Goal: Task Accomplishment & Management: Manage account settings

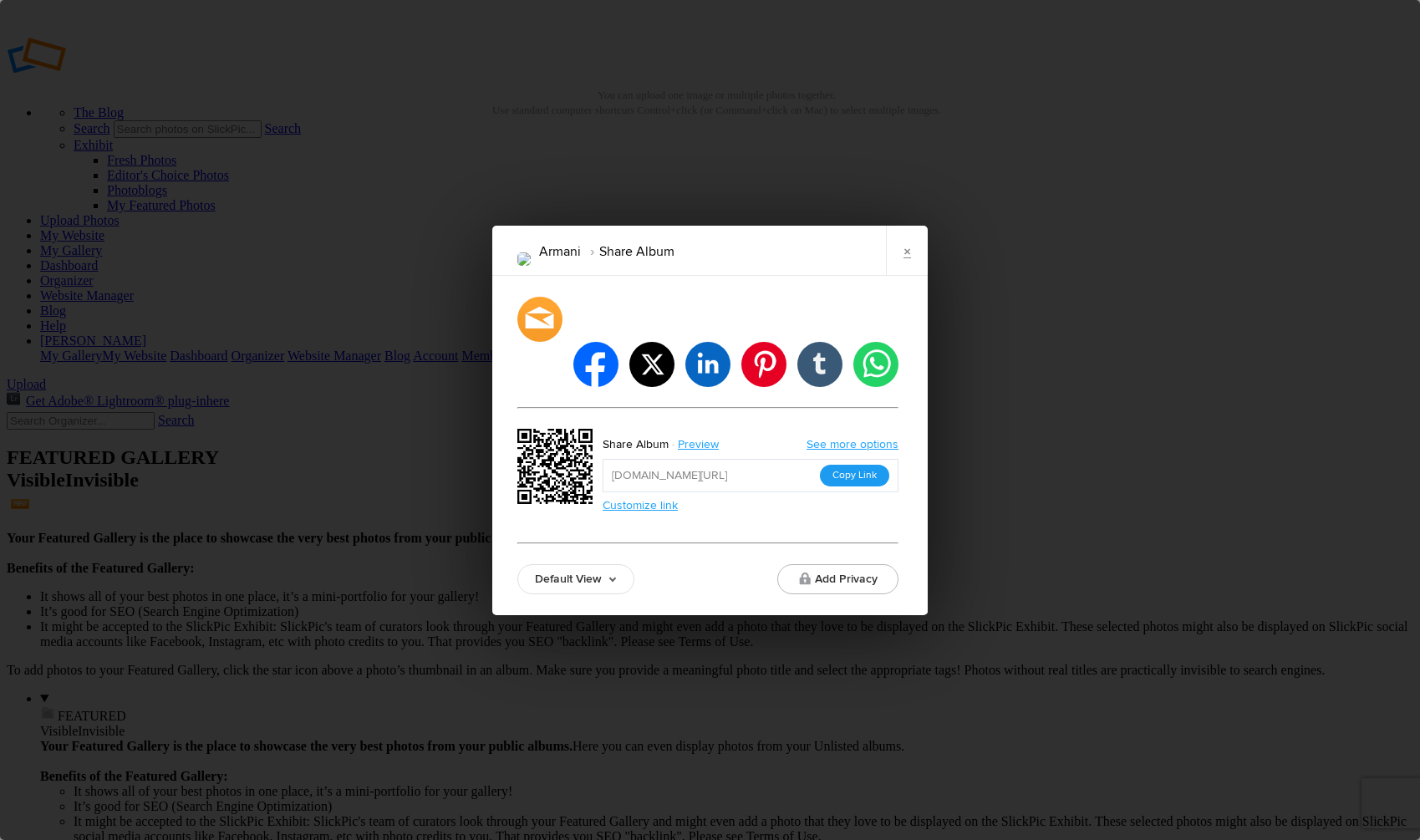
click at [865, 464] on button "Copy Link" at bounding box center [854, 474] width 70 height 21
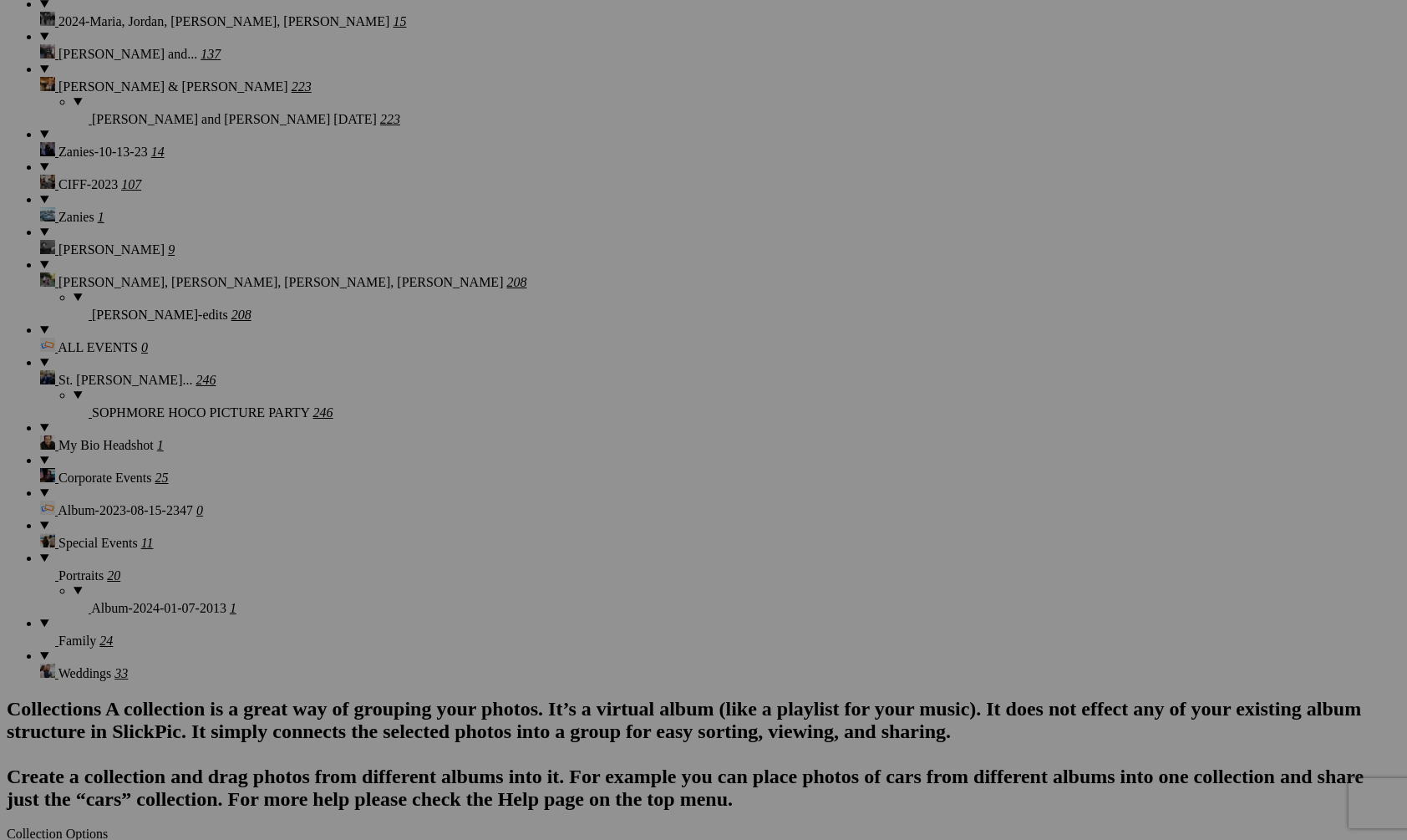
scroll to position [3074, 0]
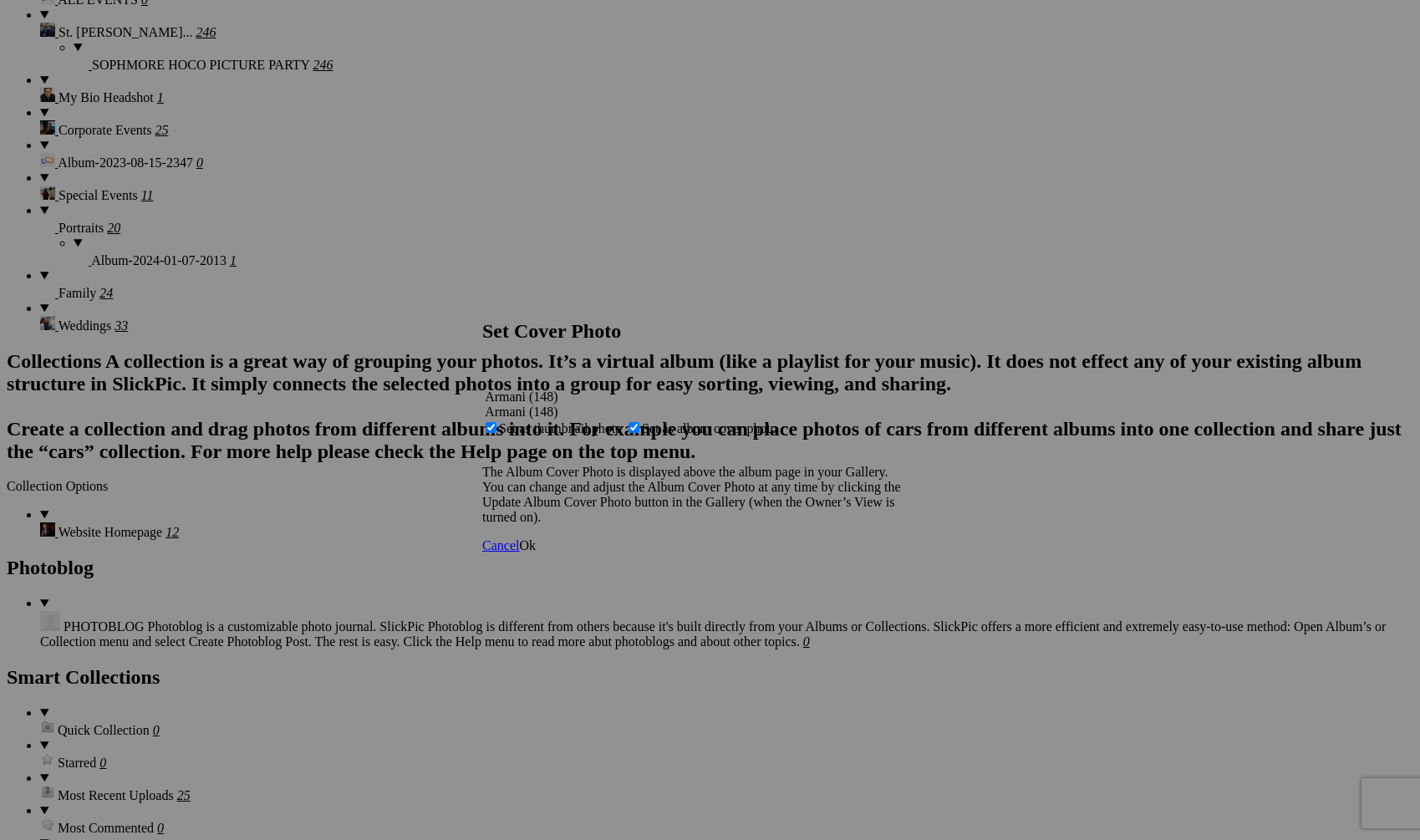
click at [536, 553] on span "Ok" at bounding box center [527, 545] width 16 height 15
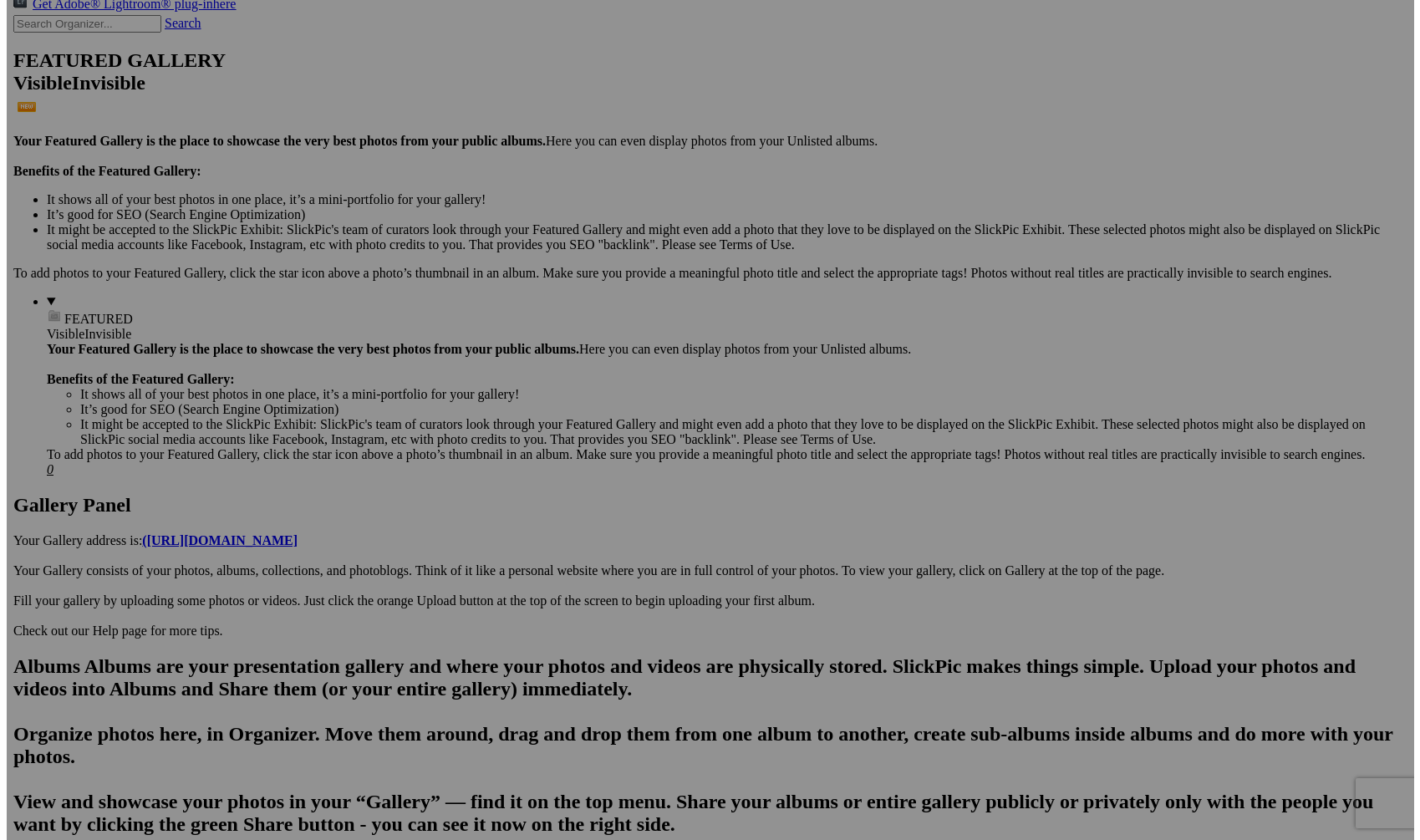
scroll to position [400, 0]
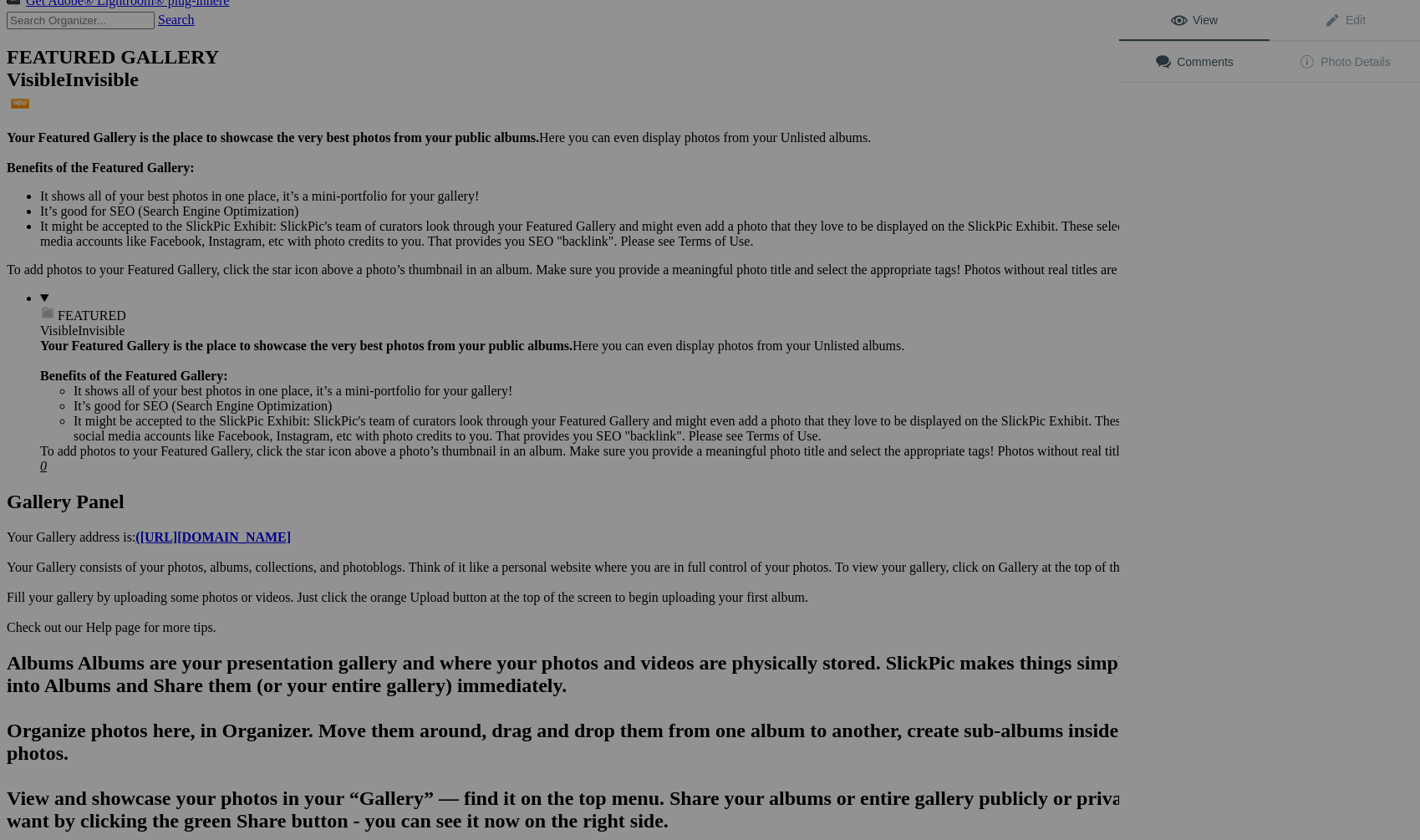
click at [464, 708] on img at bounding box center [465, 723] width 125 height 83
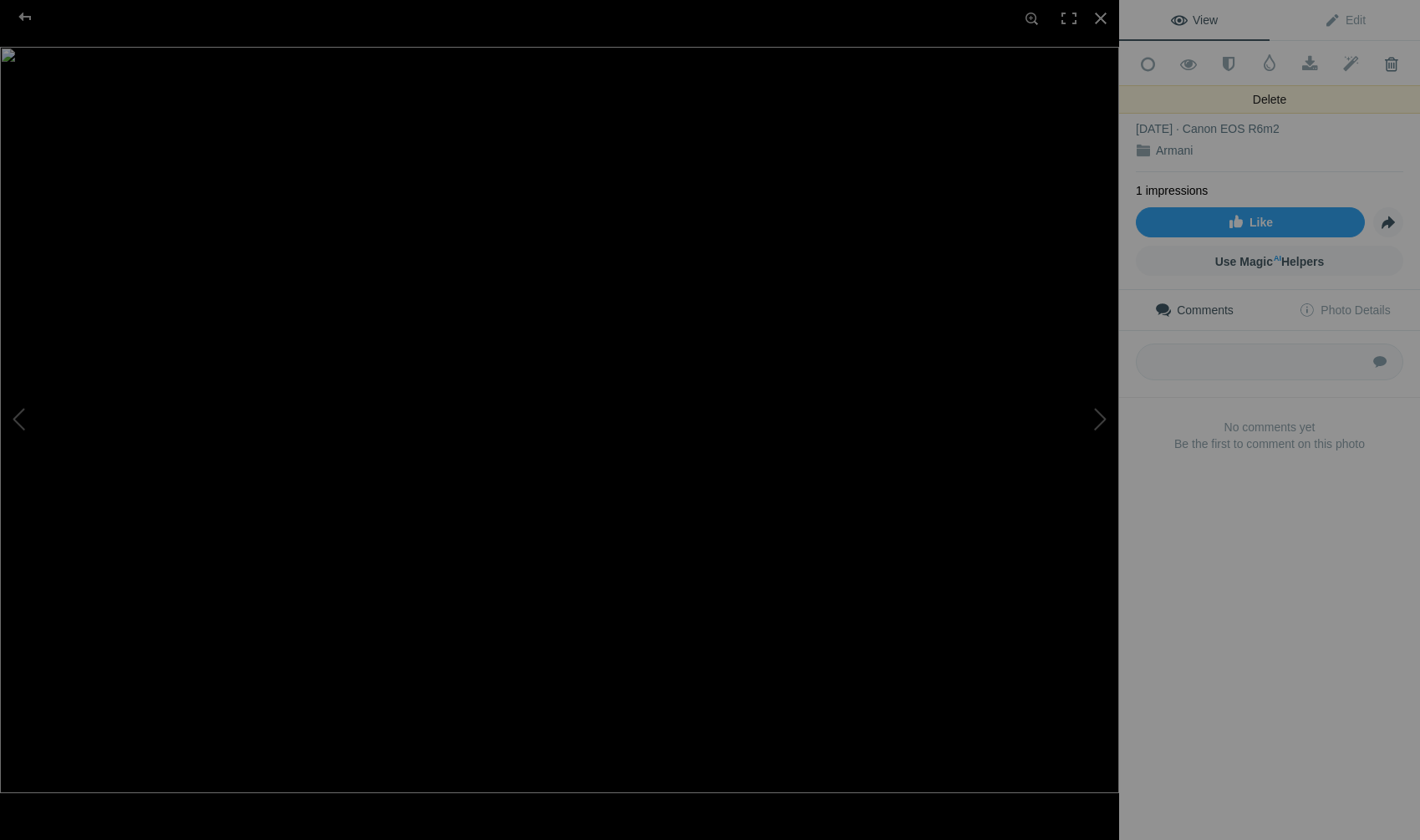
click at [1381, 67] on span at bounding box center [1392, 63] width 41 height 16
click at [1379, 59] on span at bounding box center [1392, 63] width 41 height 16
click at [1382, 59] on span at bounding box center [1392, 63] width 41 height 16
click at [1374, 63] on span at bounding box center [1392, 63] width 41 height 16
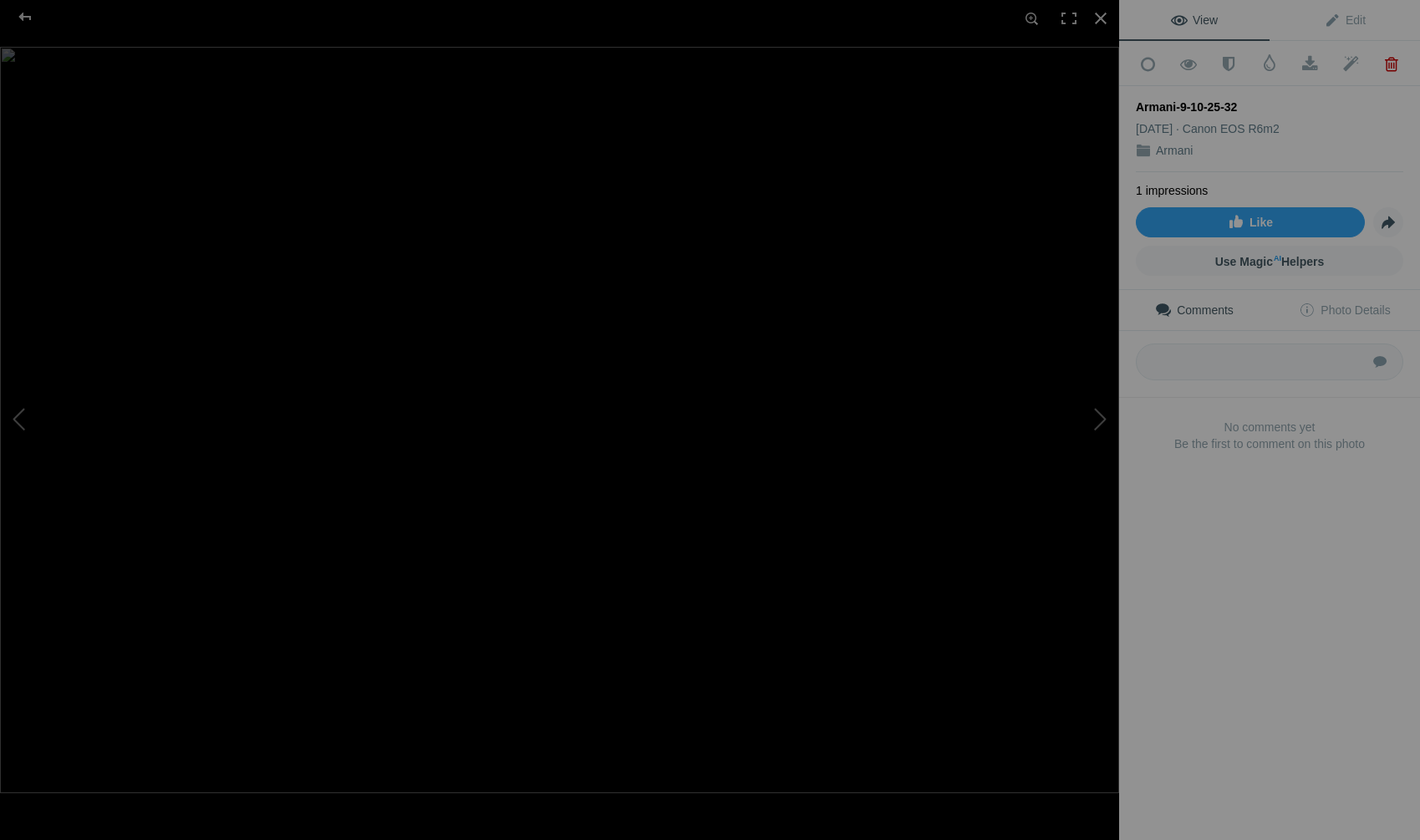
click at [1374, 63] on span at bounding box center [1392, 63] width 41 height 16
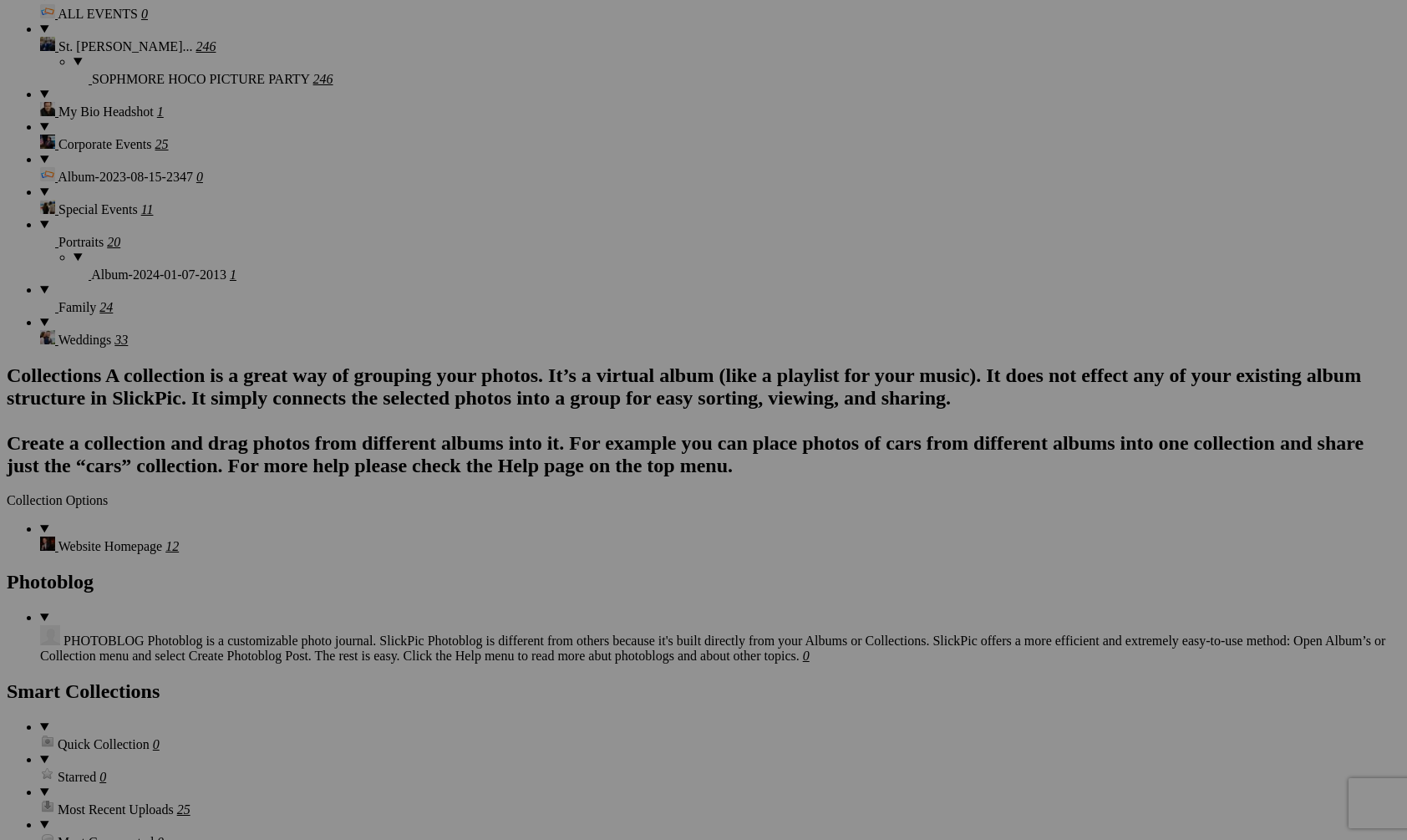
scroll to position [3871, 0]
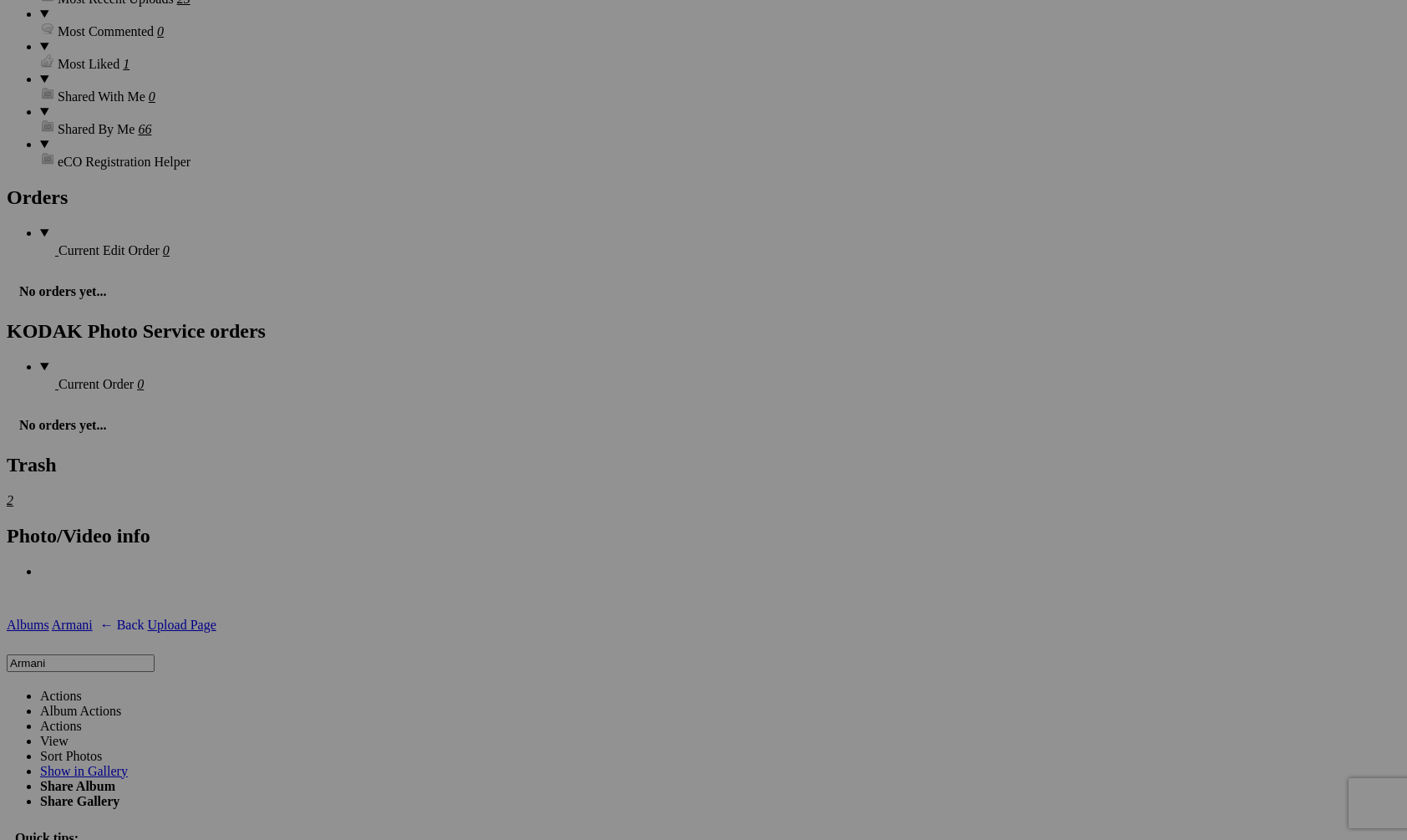
click at [592, 528] on span "Yes" at bounding box center [583, 529] width 19 height 15
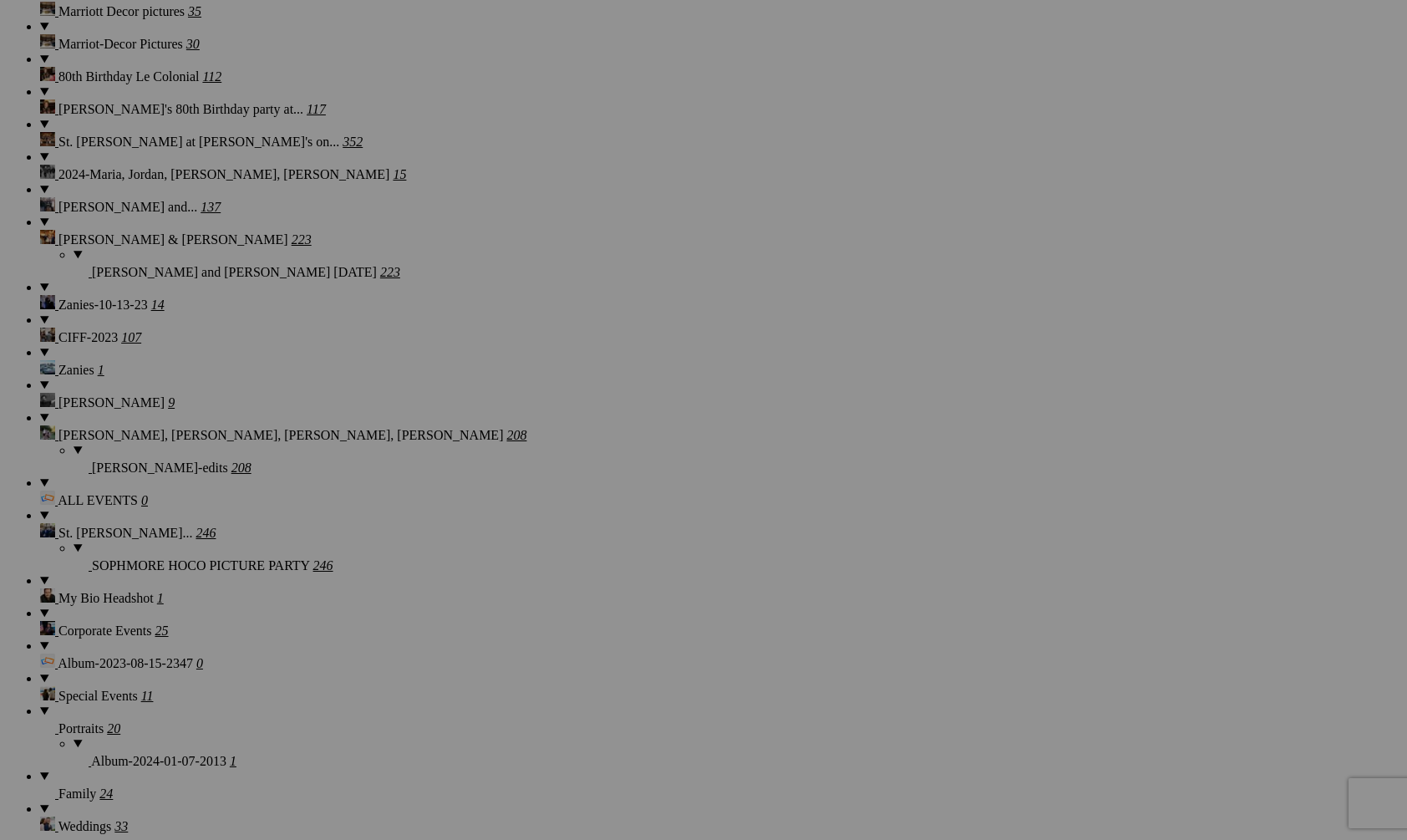
scroll to position [2571, 0]
drag, startPoint x: 595, startPoint y: 674, endPoint x: 451, endPoint y: 208, distance: 487.7
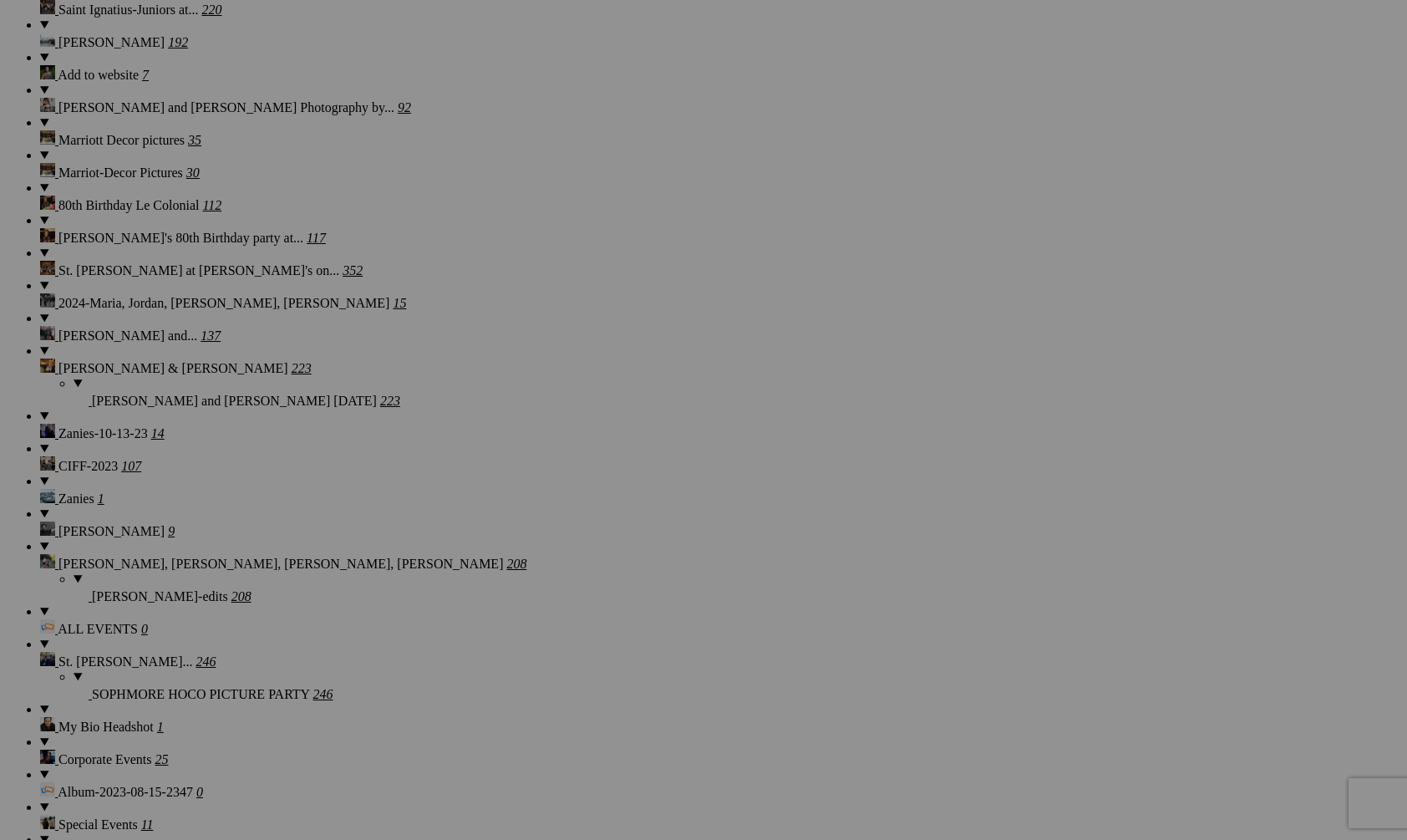
scroll to position [2179, 0]
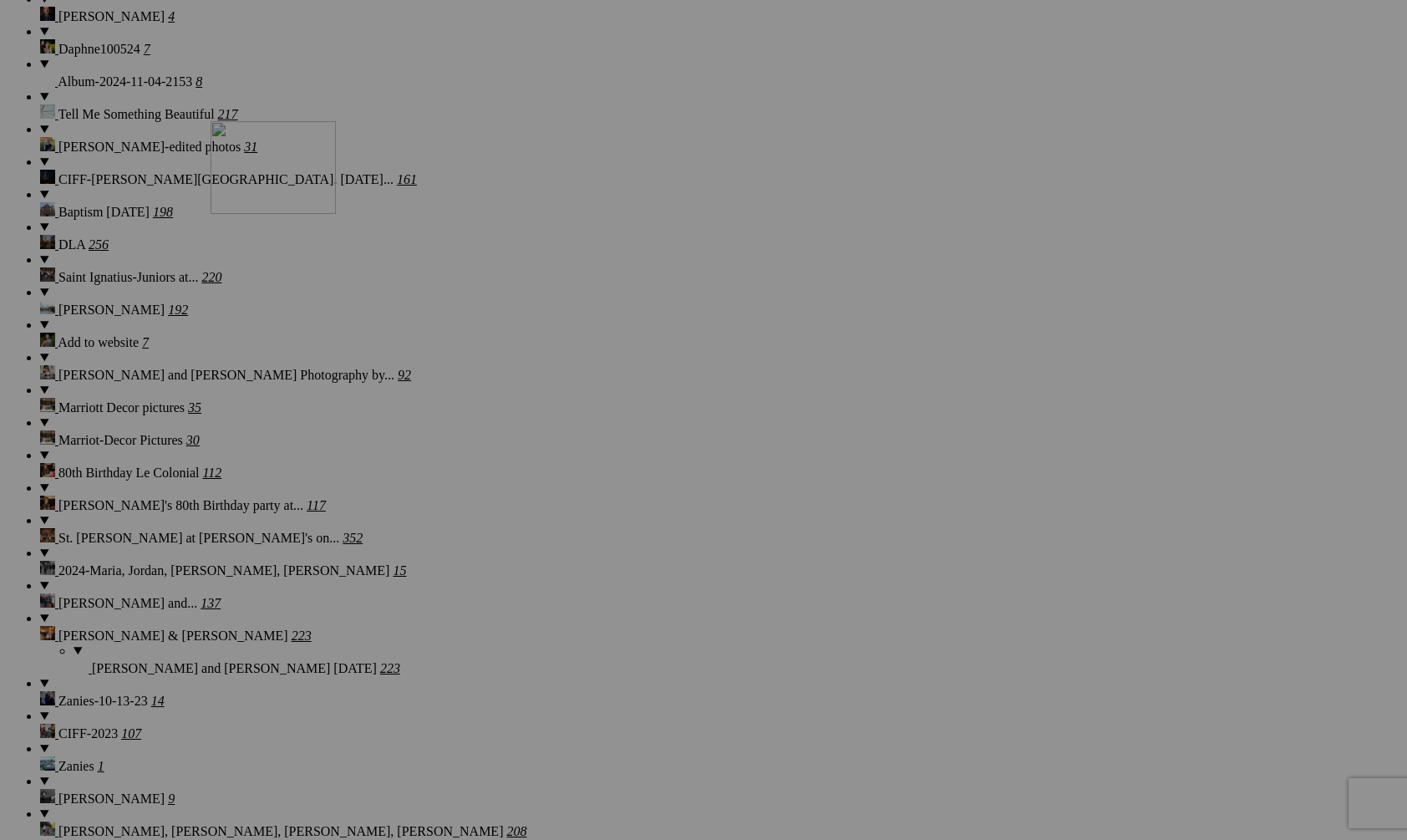
drag, startPoint x: 445, startPoint y: 652, endPoint x: 430, endPoint y: 209, distance: 443.3
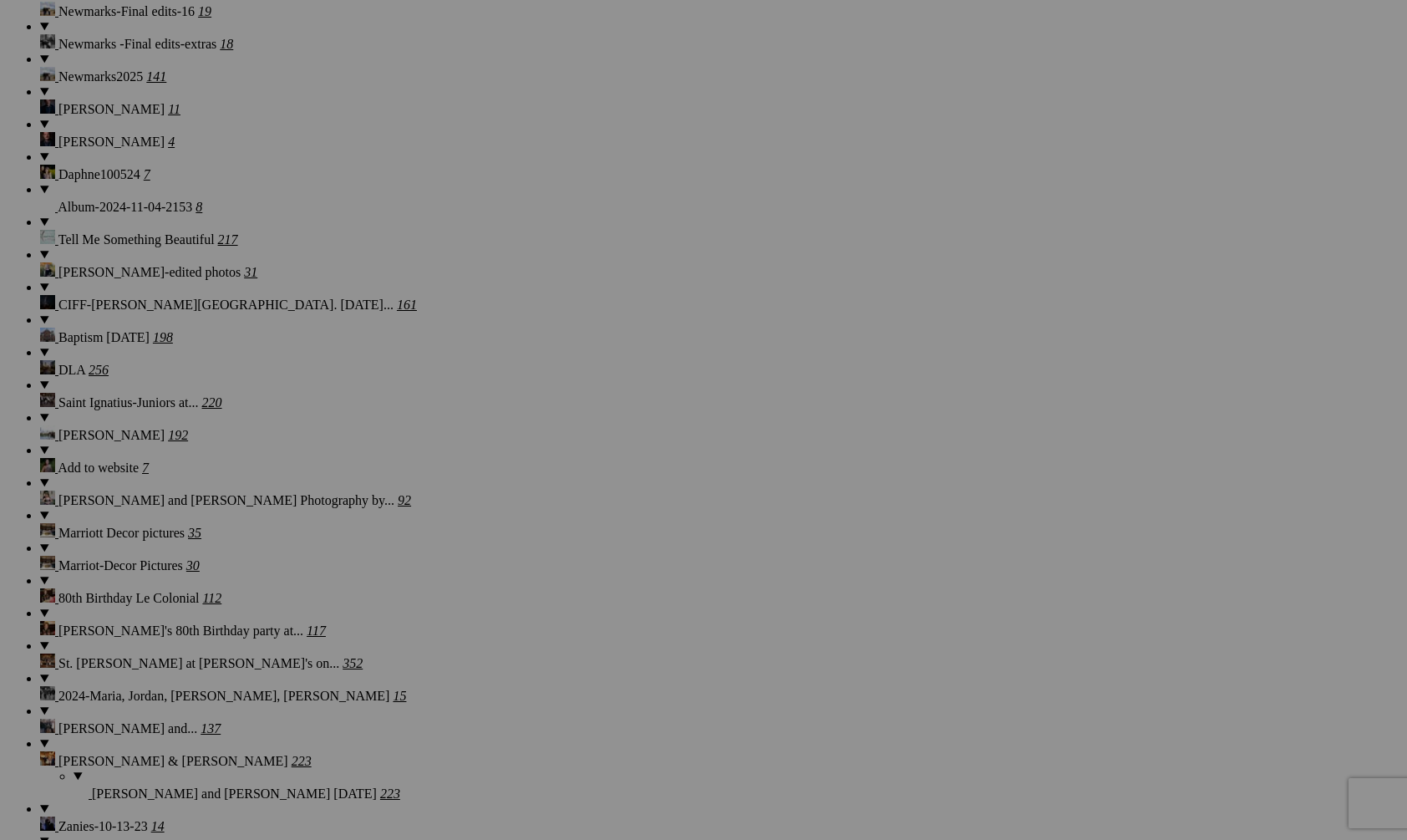
scroll to position [1764, 0]
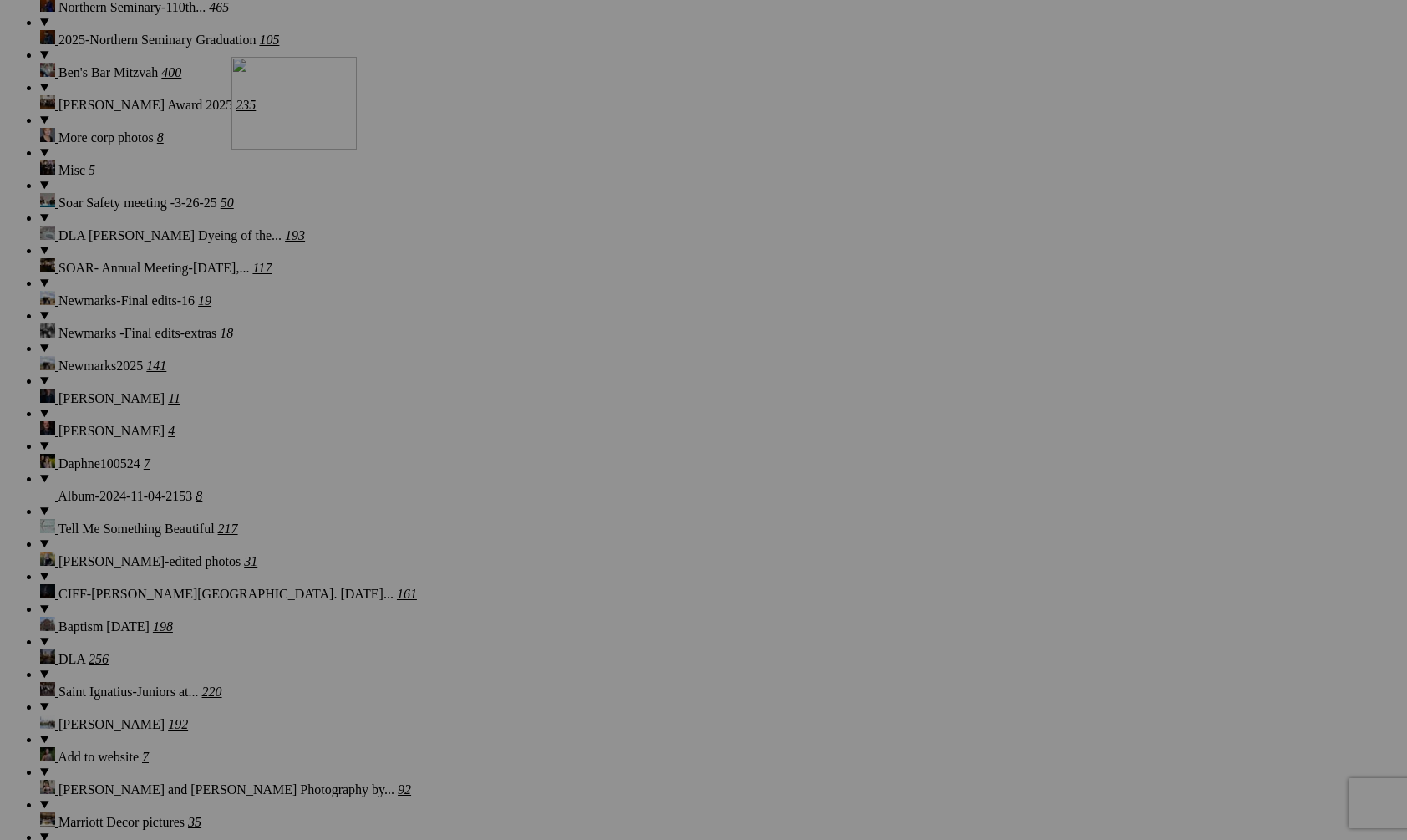
drag, startPoint x: 452, startPoint y: 648, endPoint x: 473, endPoint y: 202, distance: 446.5
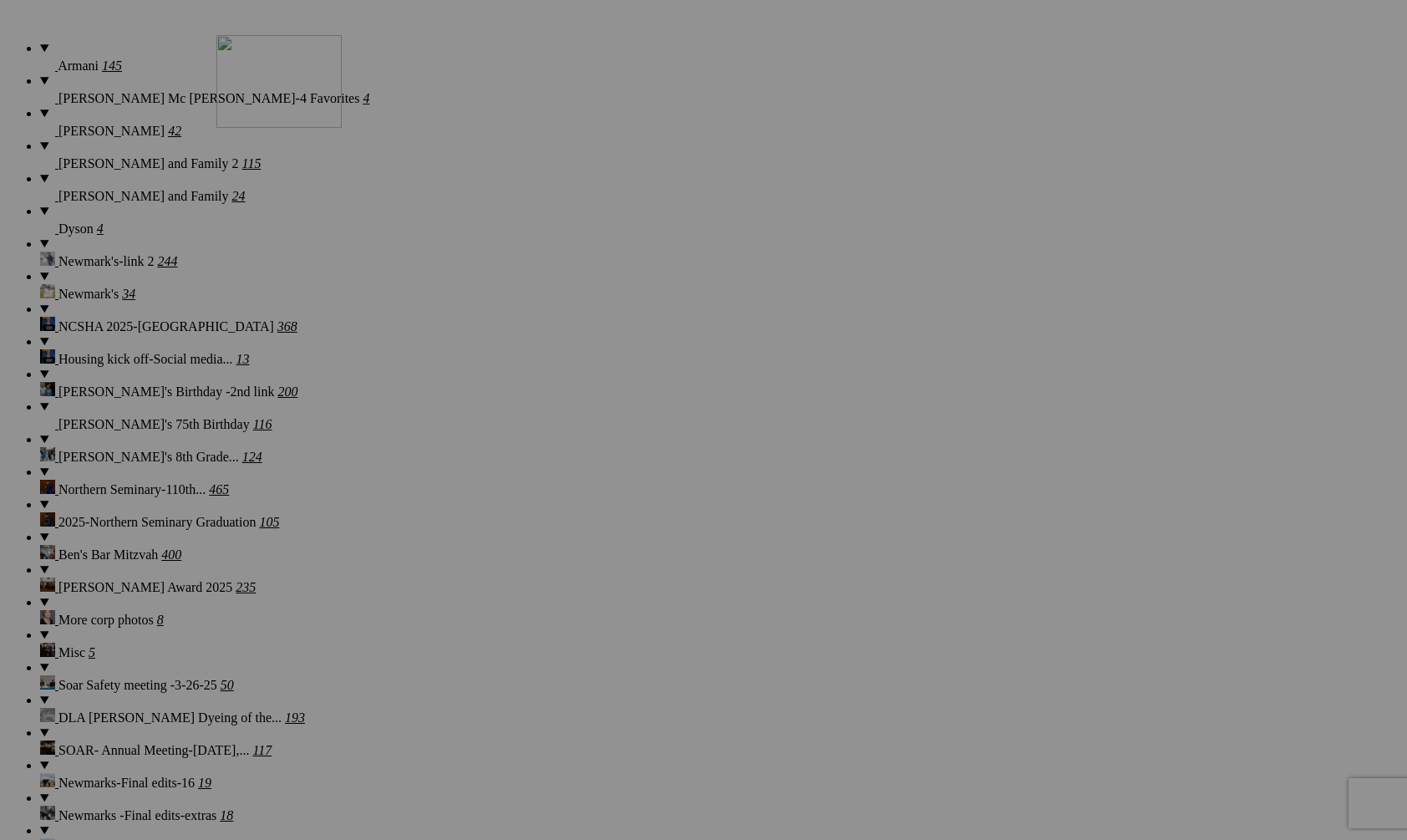
drag, startPoint x: 474, startPoint y: 695, endPoint x: 457, endPoint y: 179, distance: 516.3
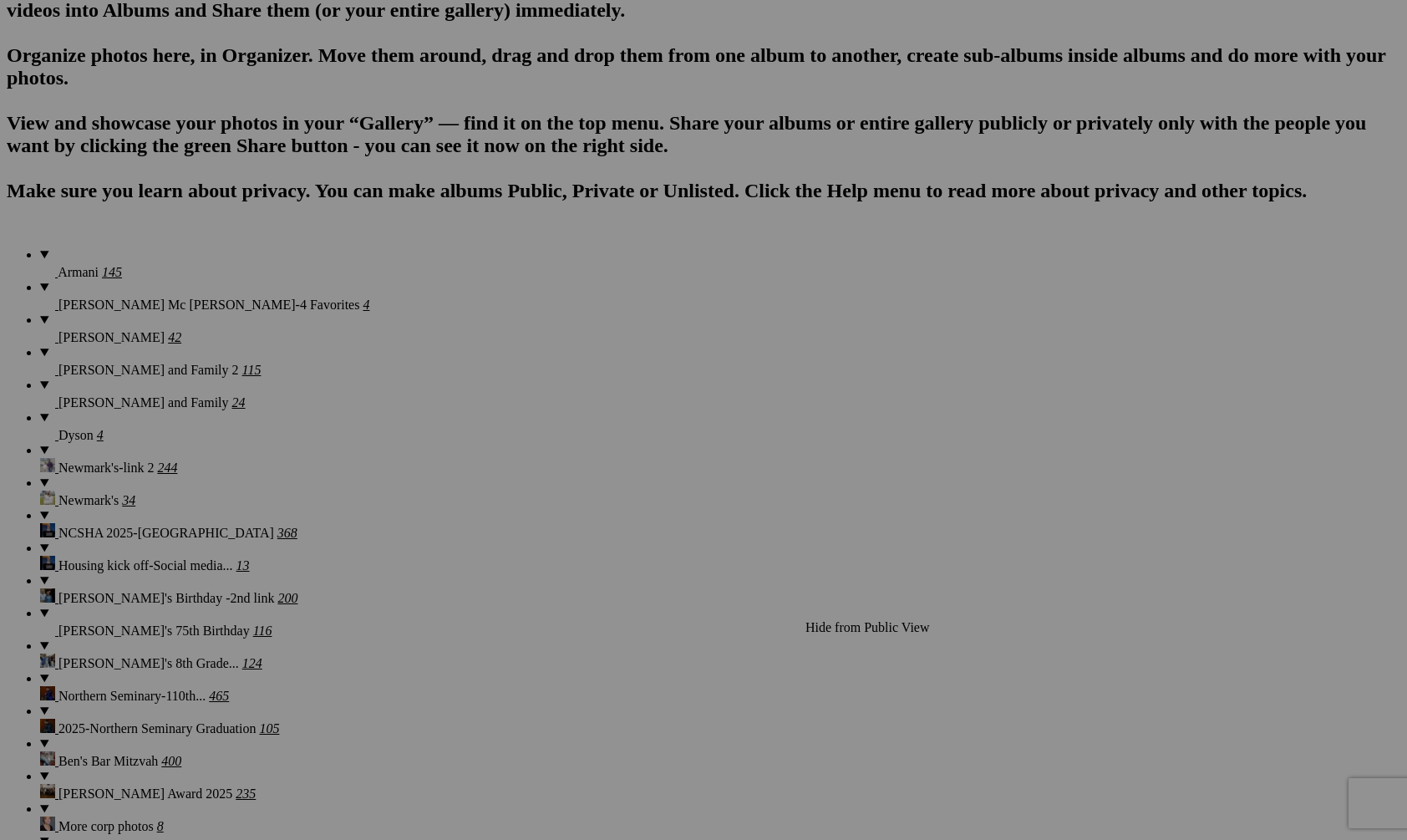
scroll to position [972, 0]
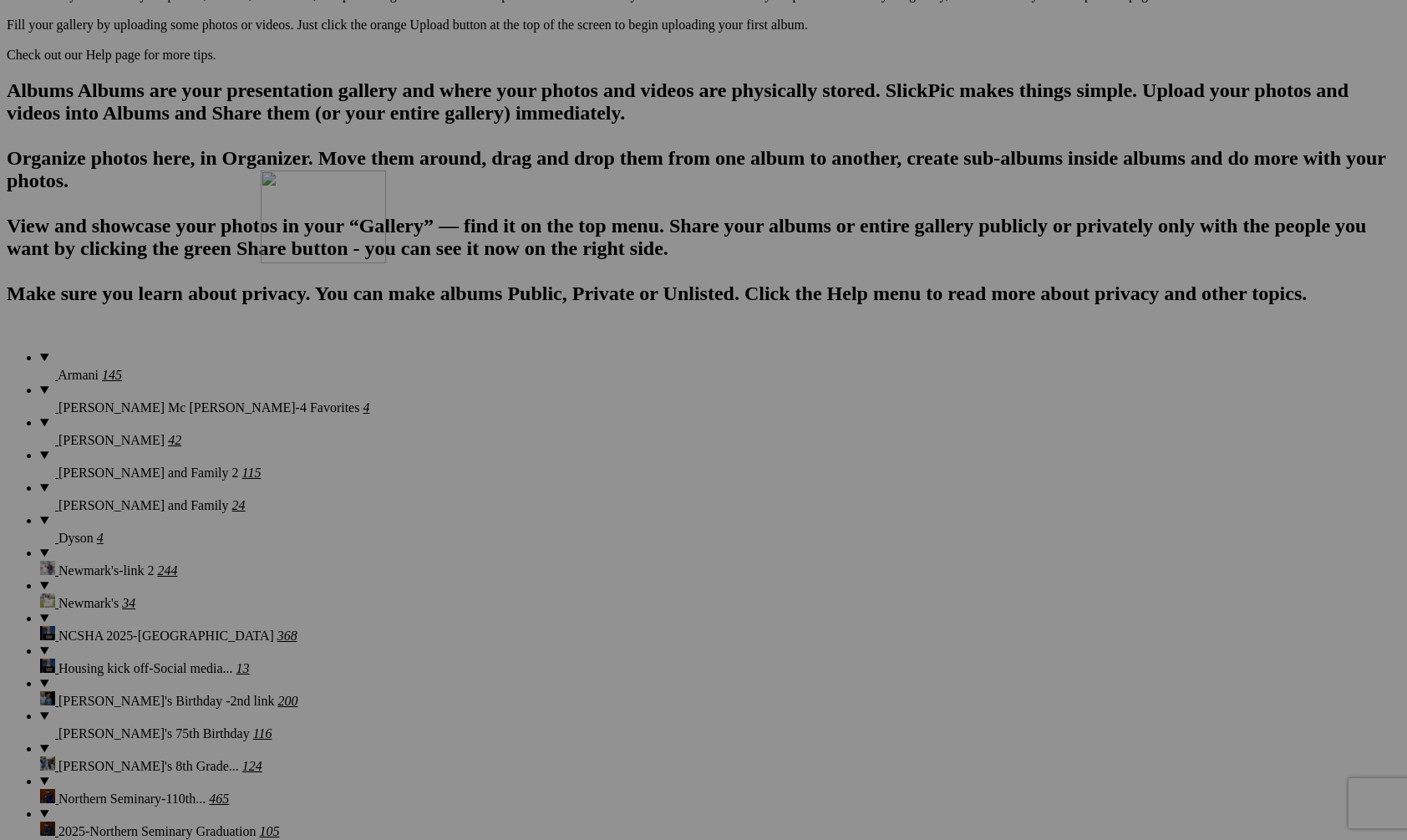
drag, startPoint x: 462, startPoint y: 579, endPoint x: 507, endPoint y: 303, distance: 279.6
drag, startPoint x: 610, startPoint y: 360, endPoint x: 549, endPoint y: 165, distance: 204.3
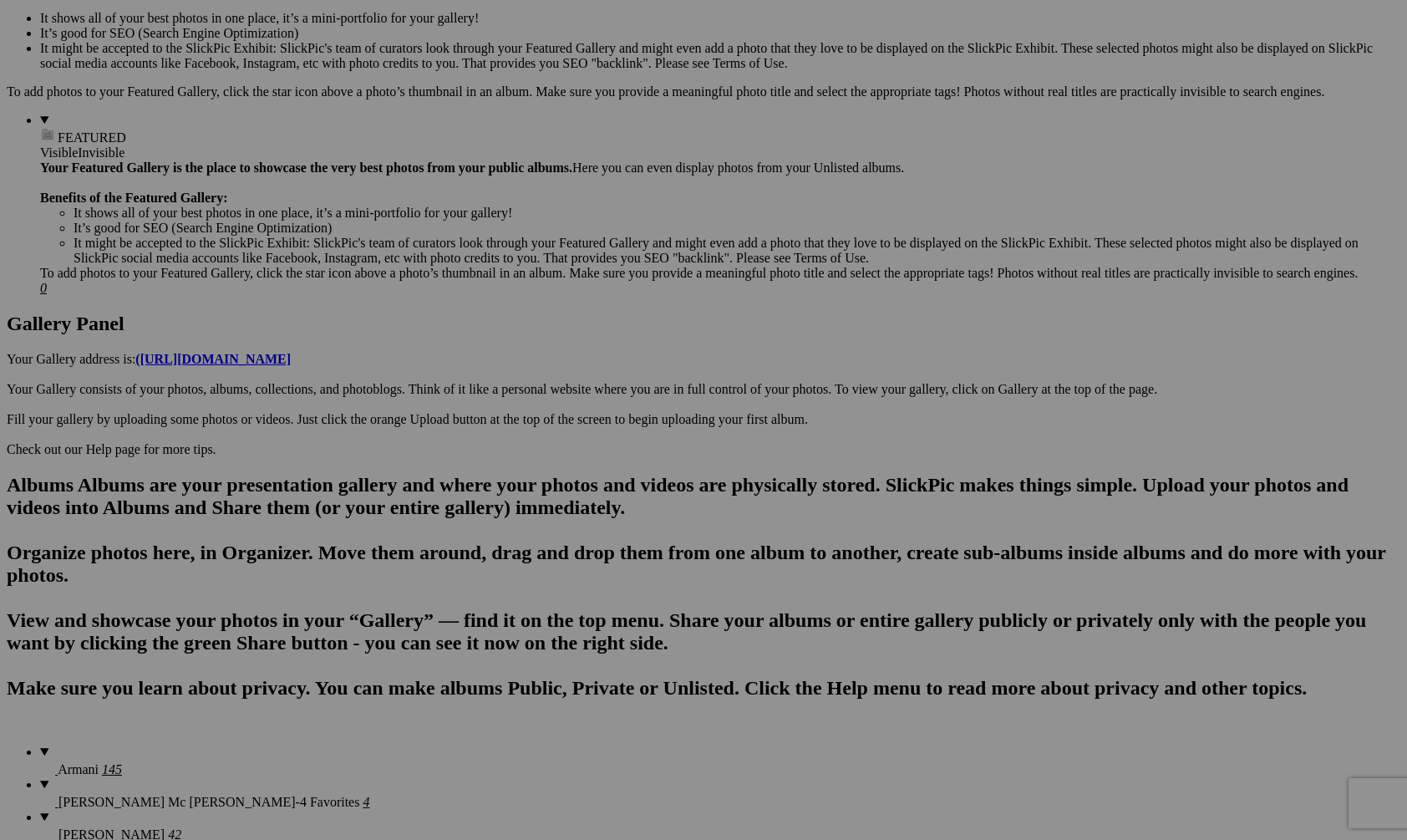
scroll to position [439, 0]
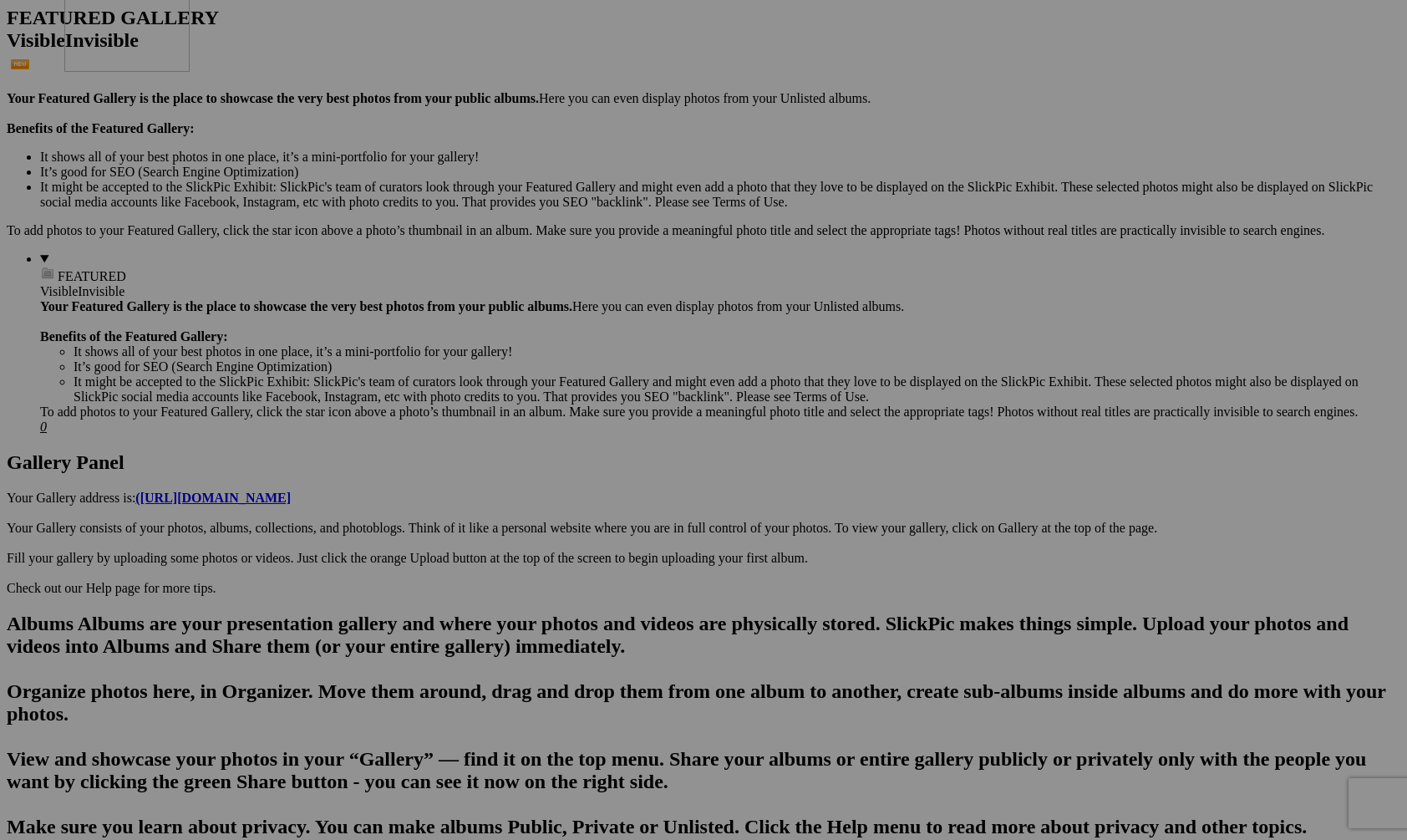
drag, startPoint x: 619, startPoint y: 699, endPoint x: 305, endPoint y: 122, distance: 656.9
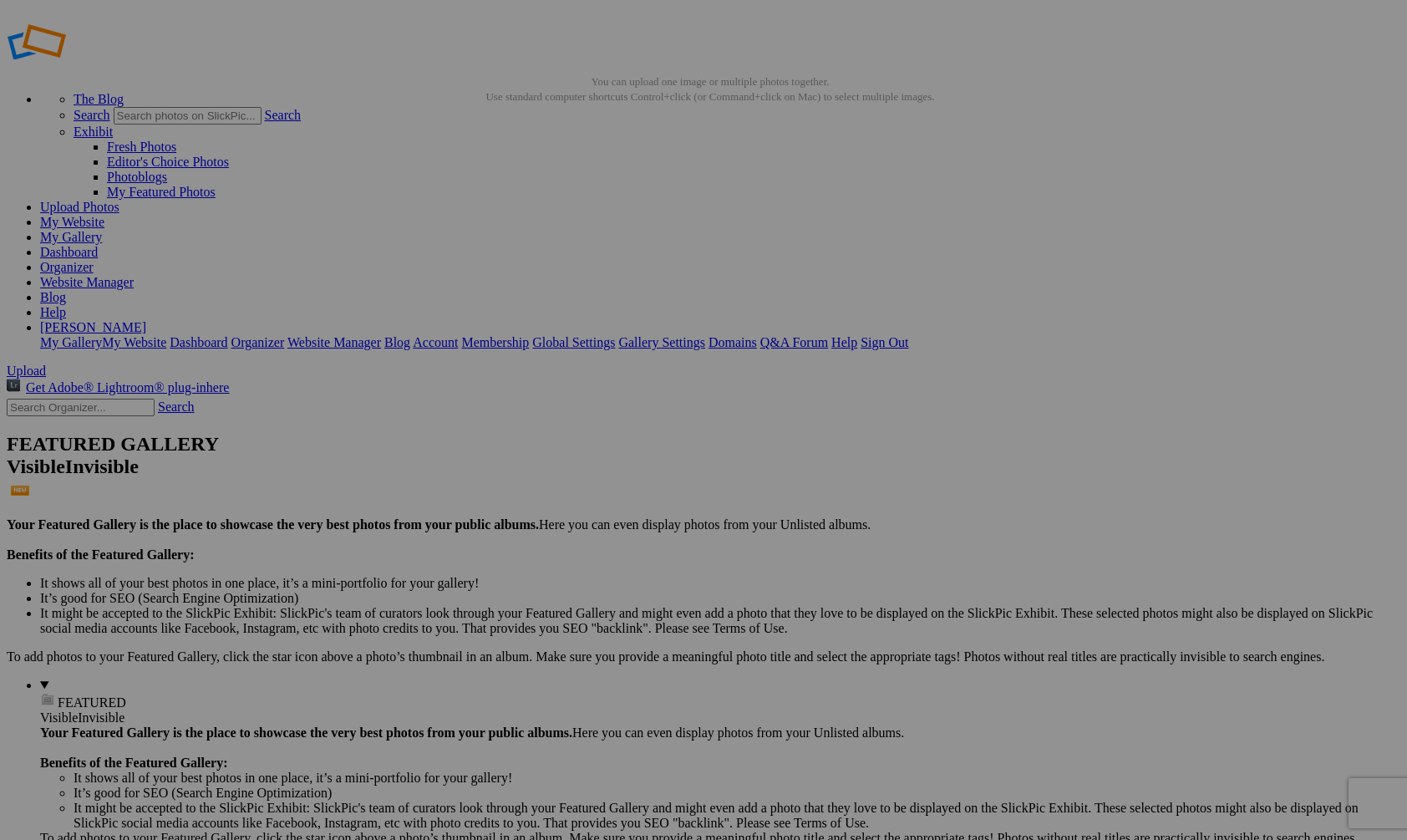
scroll to position [10, 0]
drag, startPoint x: 328, startPoint y: 468, endPoint x: 506, endPoint y: 240, distance: 289.3
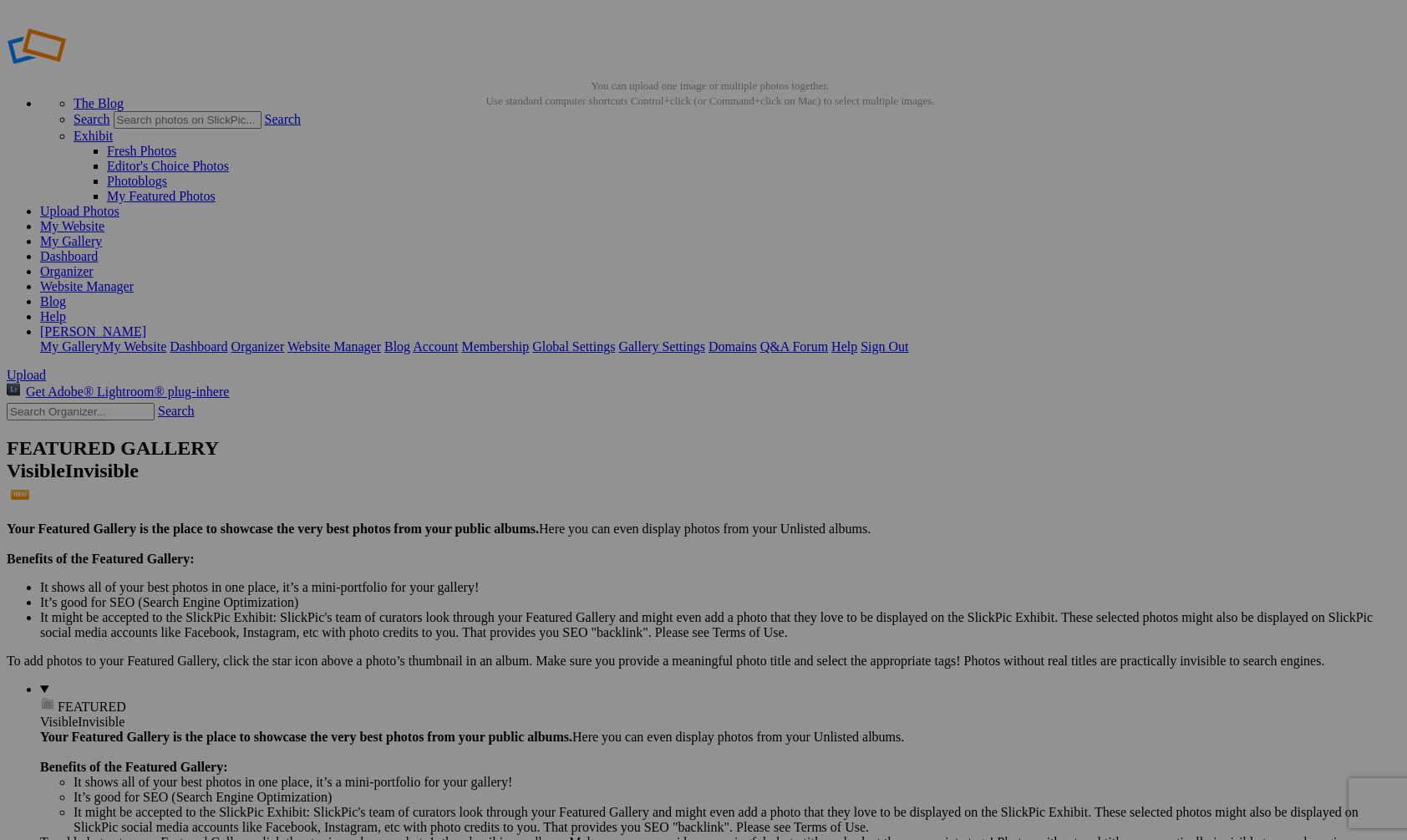
scroll to position [0, 0]
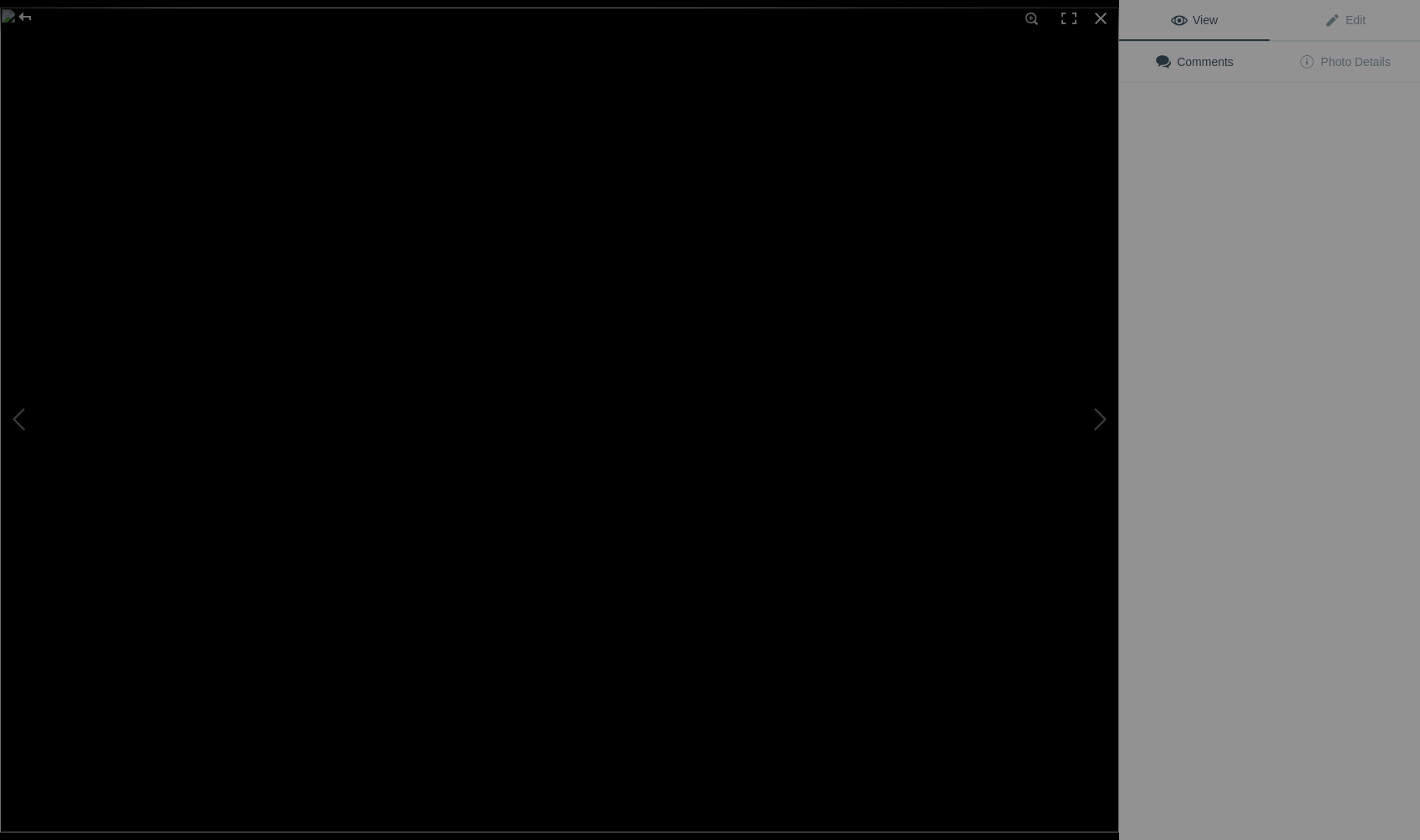
click at [479, 231] on img at bounding box center [560, 420] width 1120 height 825
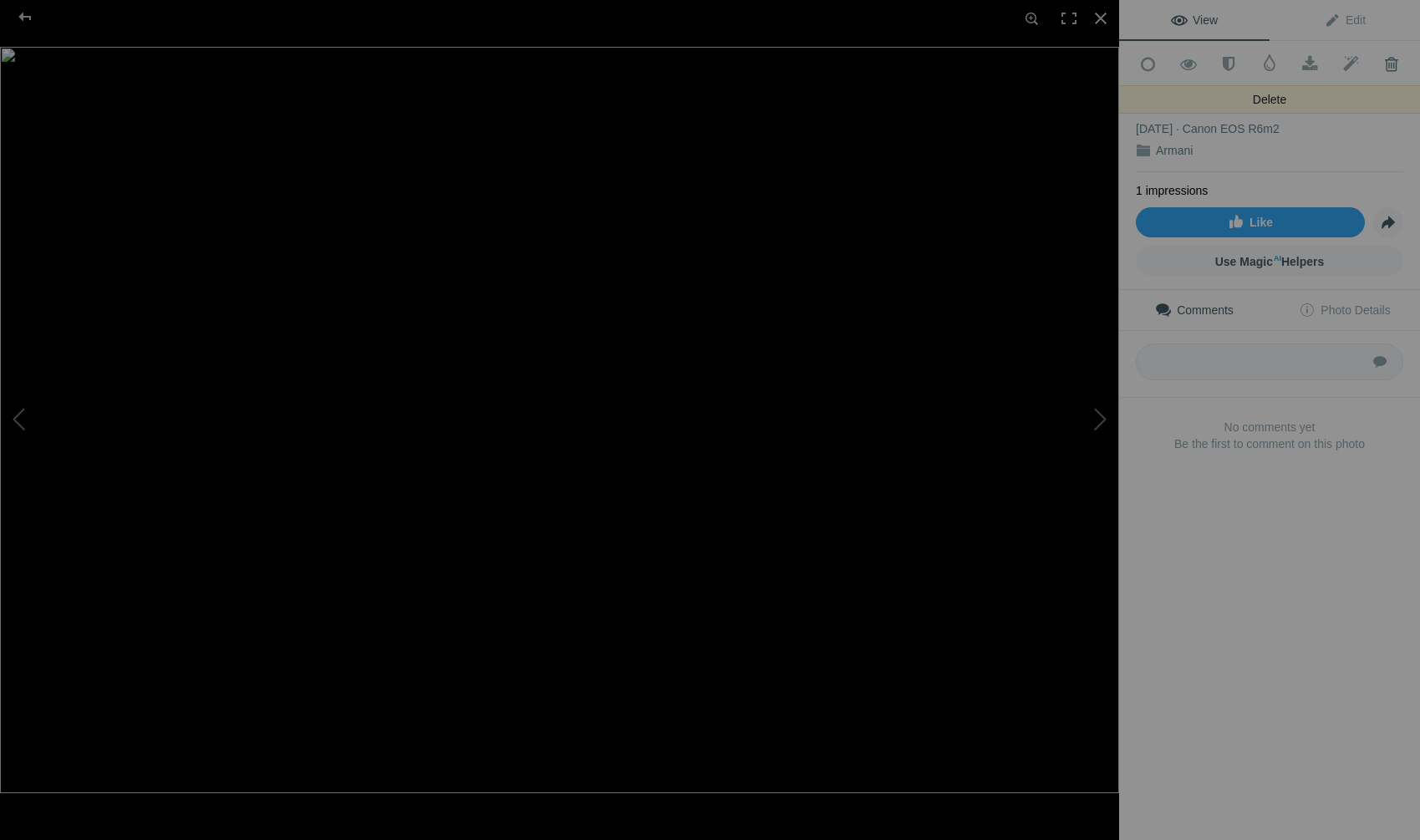
click at [1380, 58] on span at bounding box center [1392, 63] width 41 height 16
click at [1380, 57] on span at bounding box center [1392, 63] width 41 height 16
click at [21, 16] on div at bounding box center [25, 16] width 60 height 33
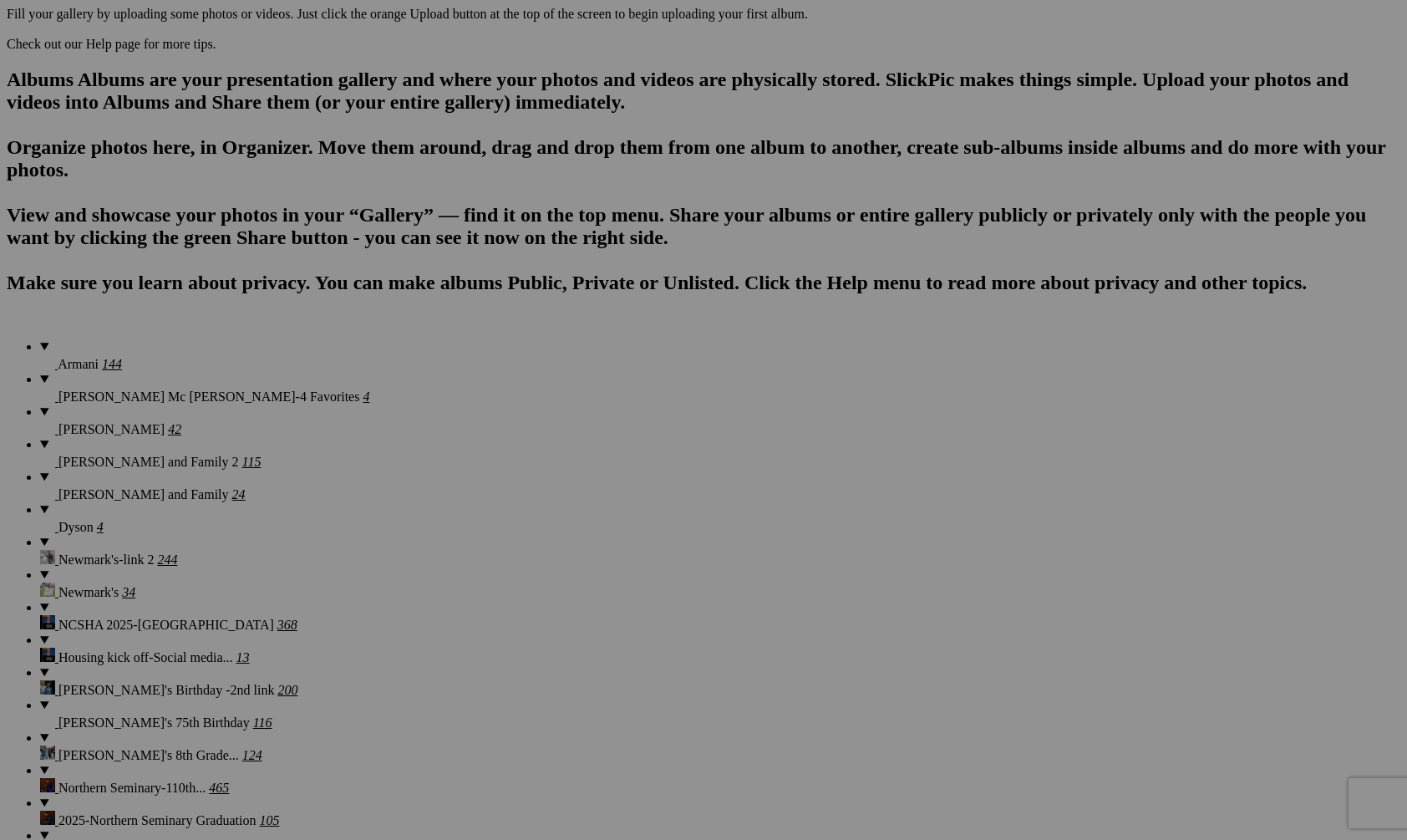
scroll to position [1126, 0]
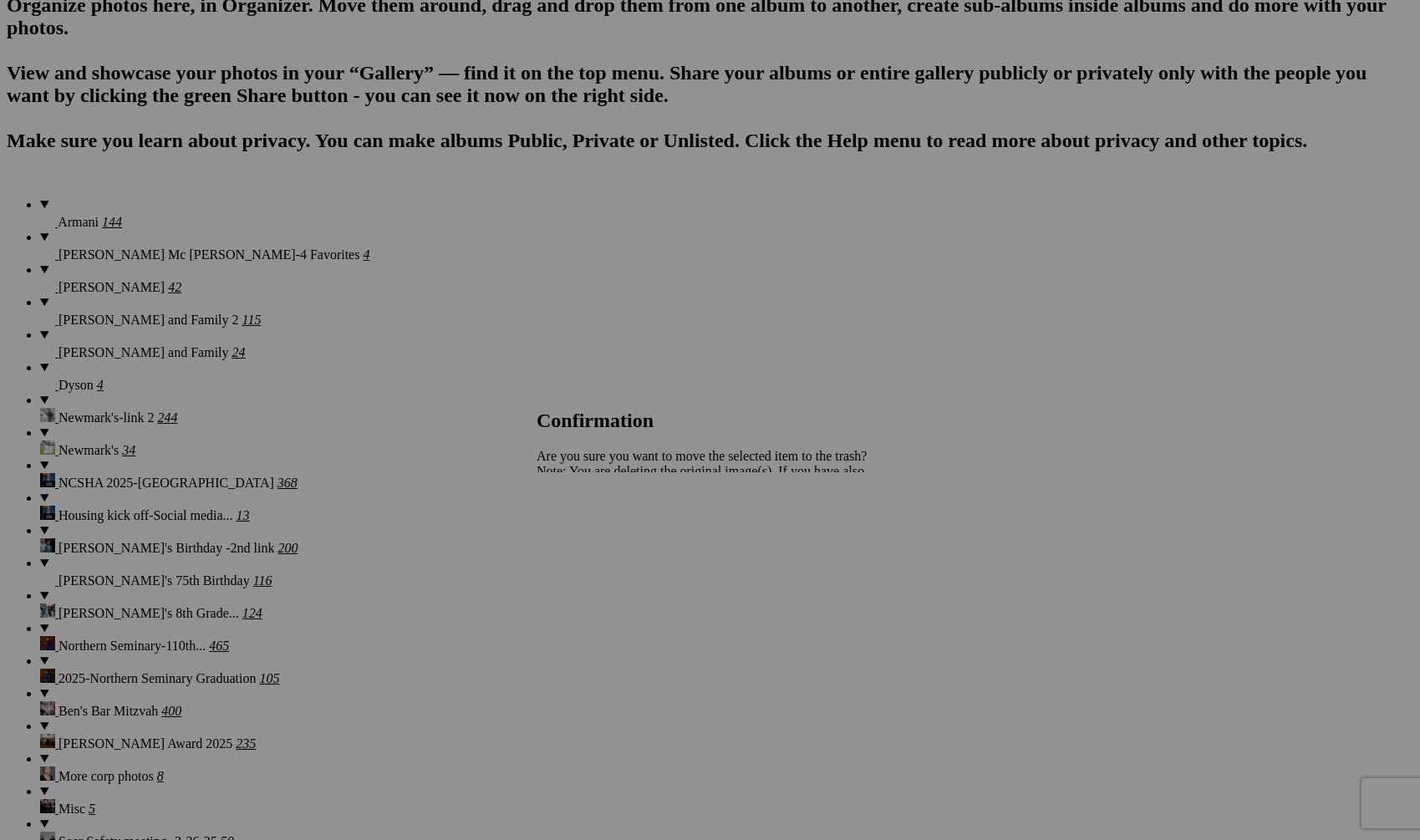
click at [592, 530] on span "Yes" at bounding box center [583, 529] width 19 height 15
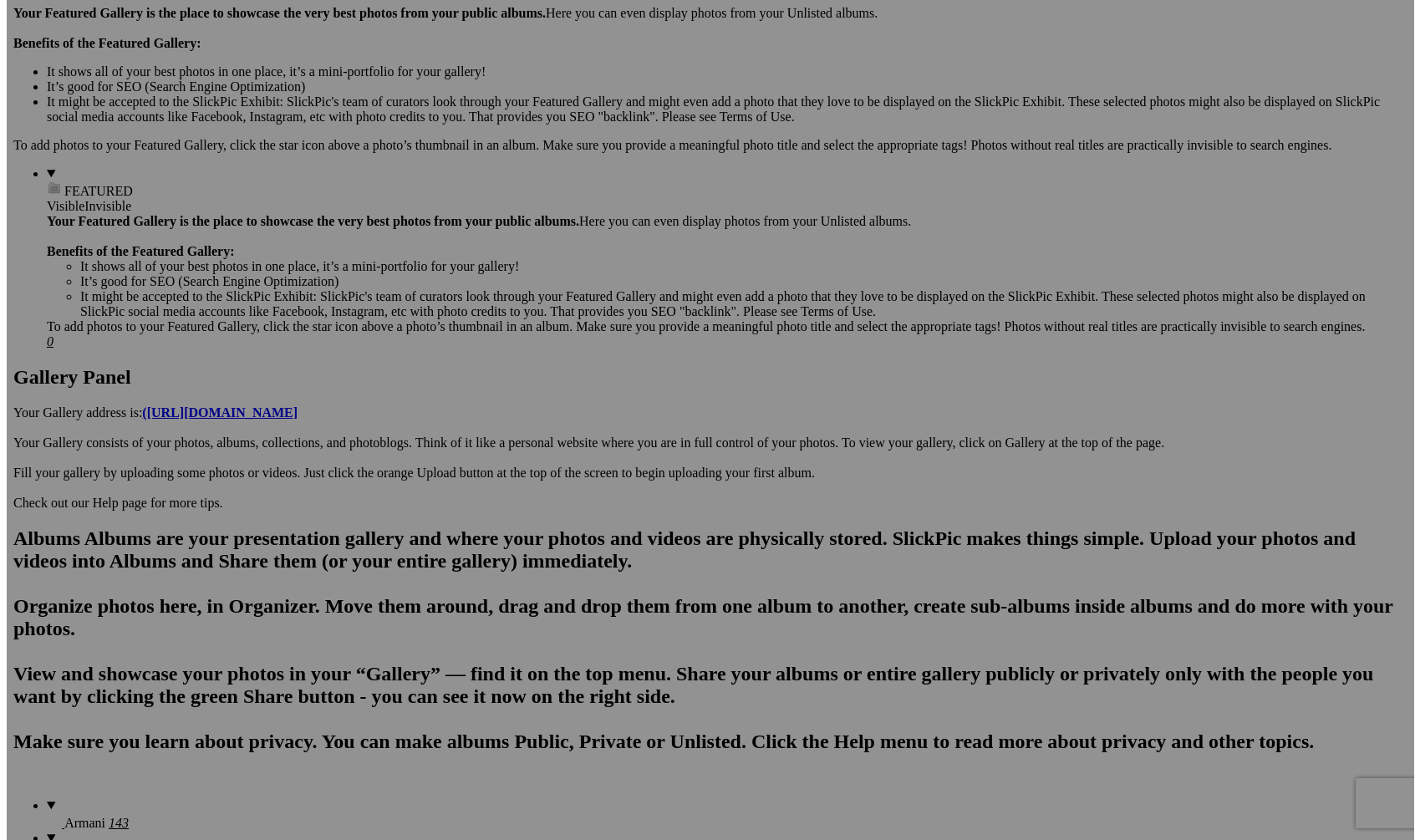
scroll to position [0, 0]
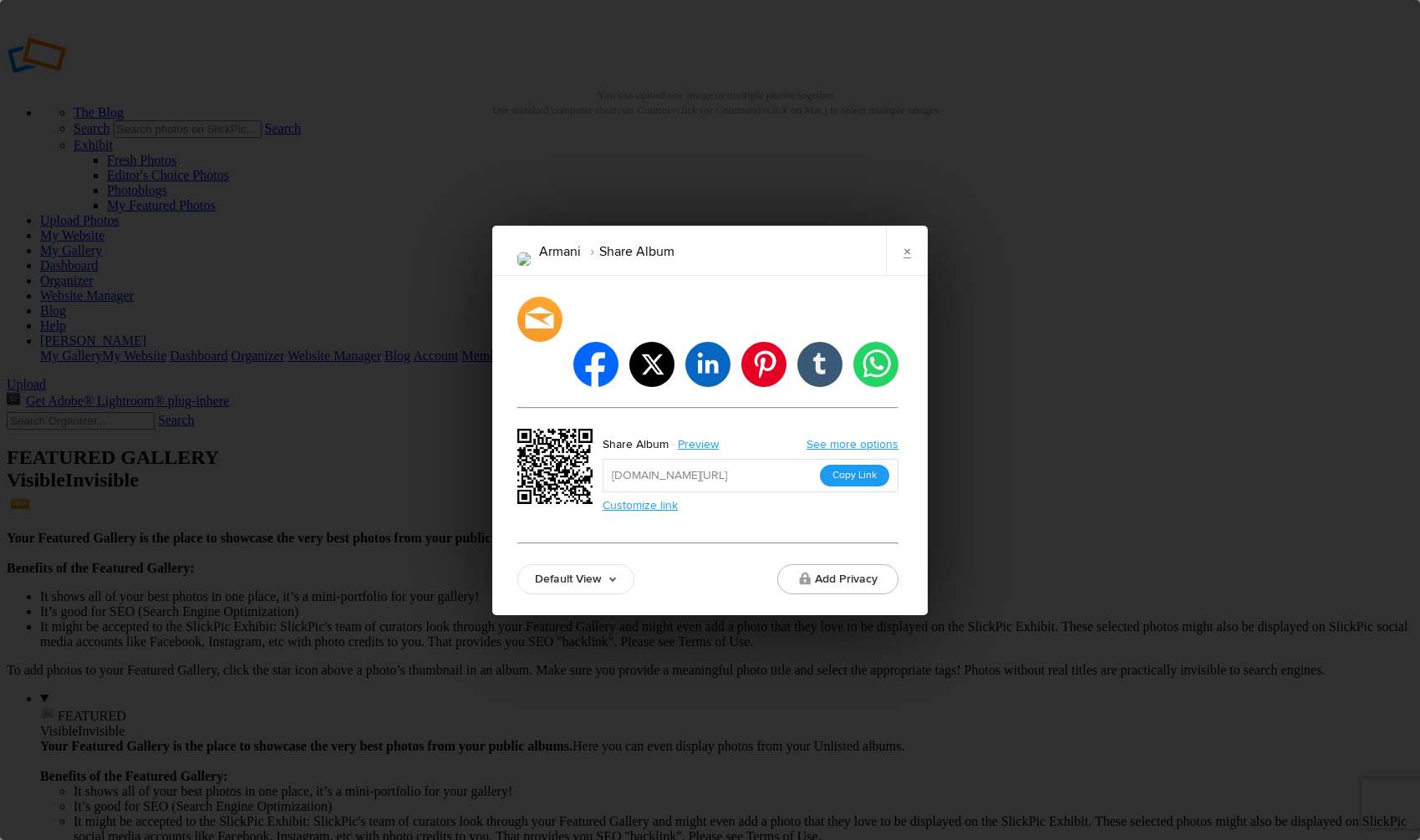
click at [862, 464] on button "Copy Link" at bounding box center [854, 474] width 70 height 21
